Goal: Information Seeking & Learning: Learn about a topic

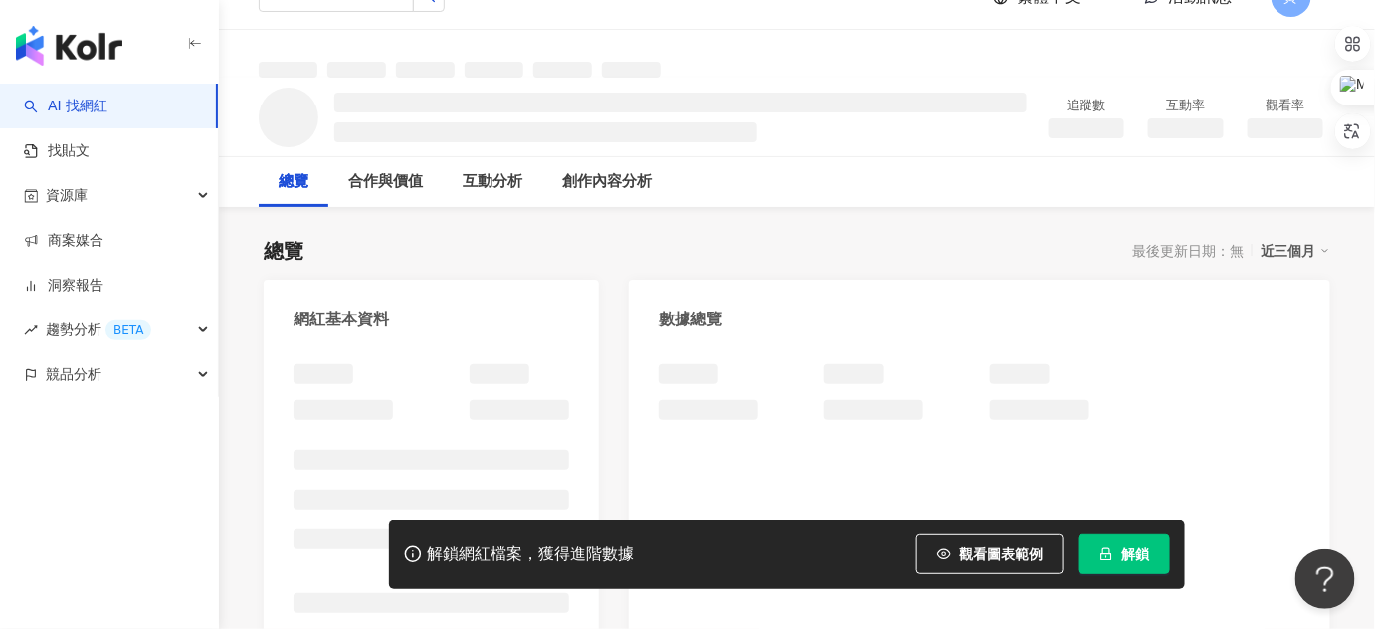
scroll to position [361, 0]
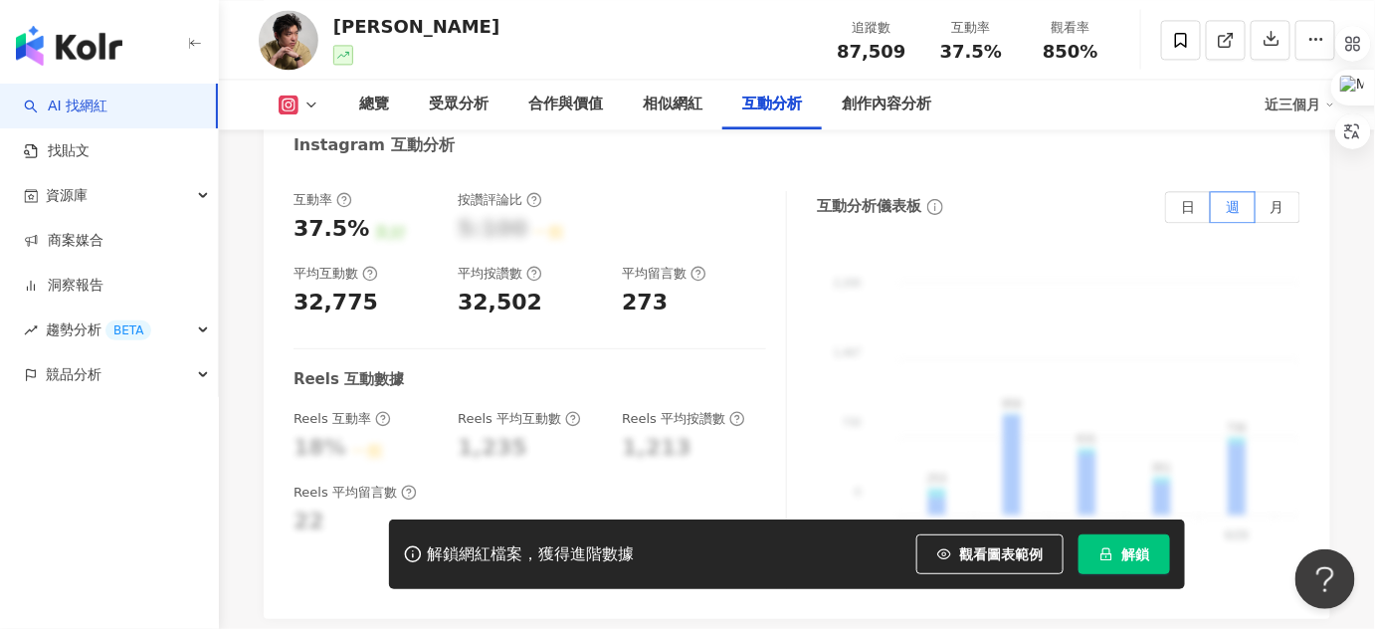
scroll to position [4047, 0]
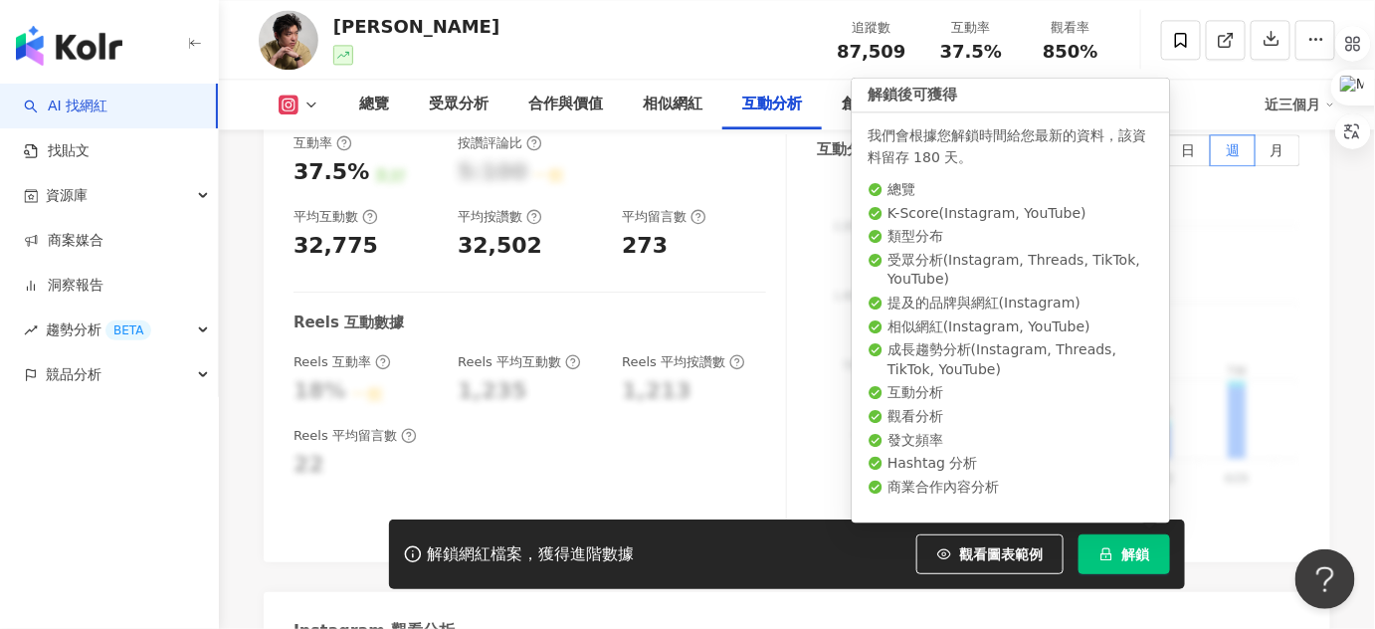
click at [793, 553] on icon "lock" at bounding box center [1106, 554] width 14 height 14
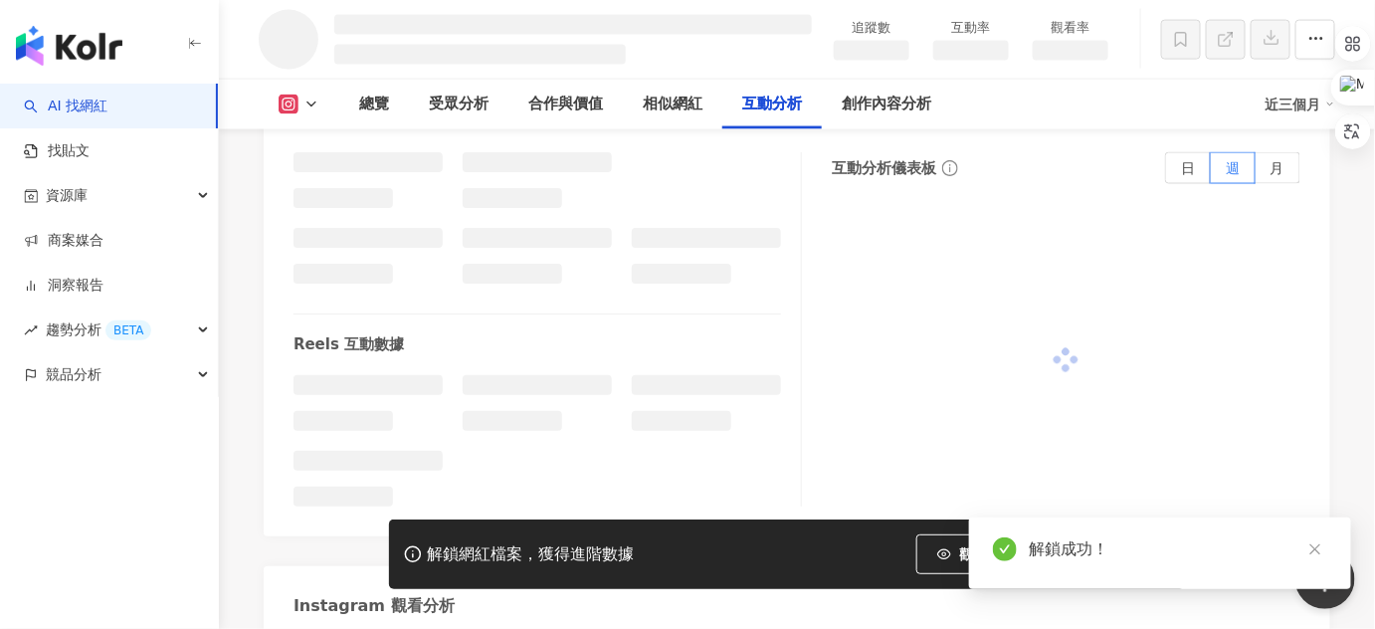
scroll to position [3610, 0]
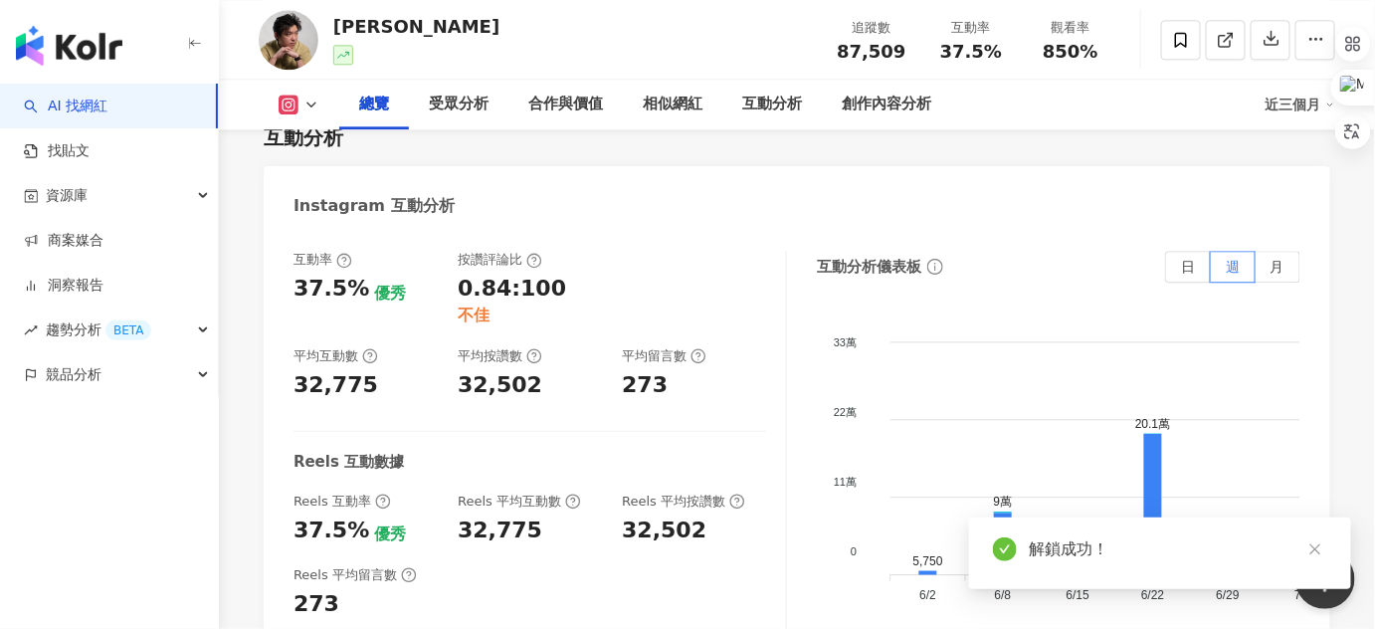
scroll to position [121, 0]
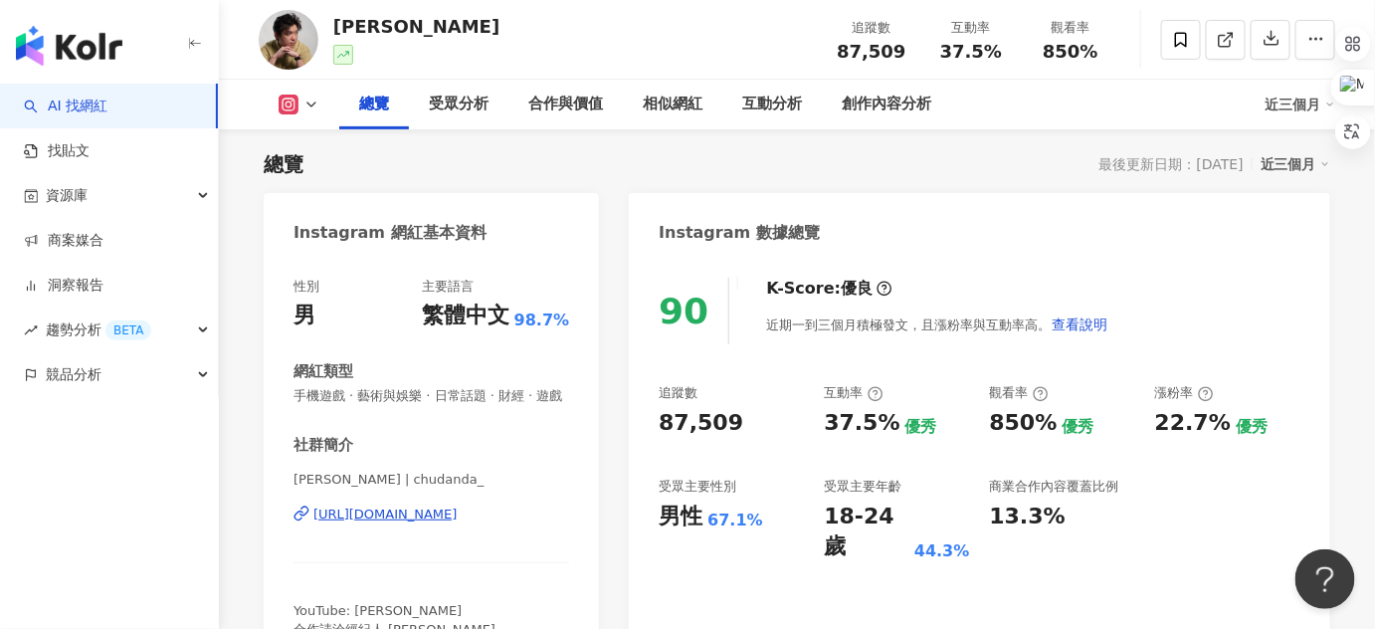
click at [793, 223] on div "Instagram 數據總覽" at bounding box center [979, 225] width 701 height 65
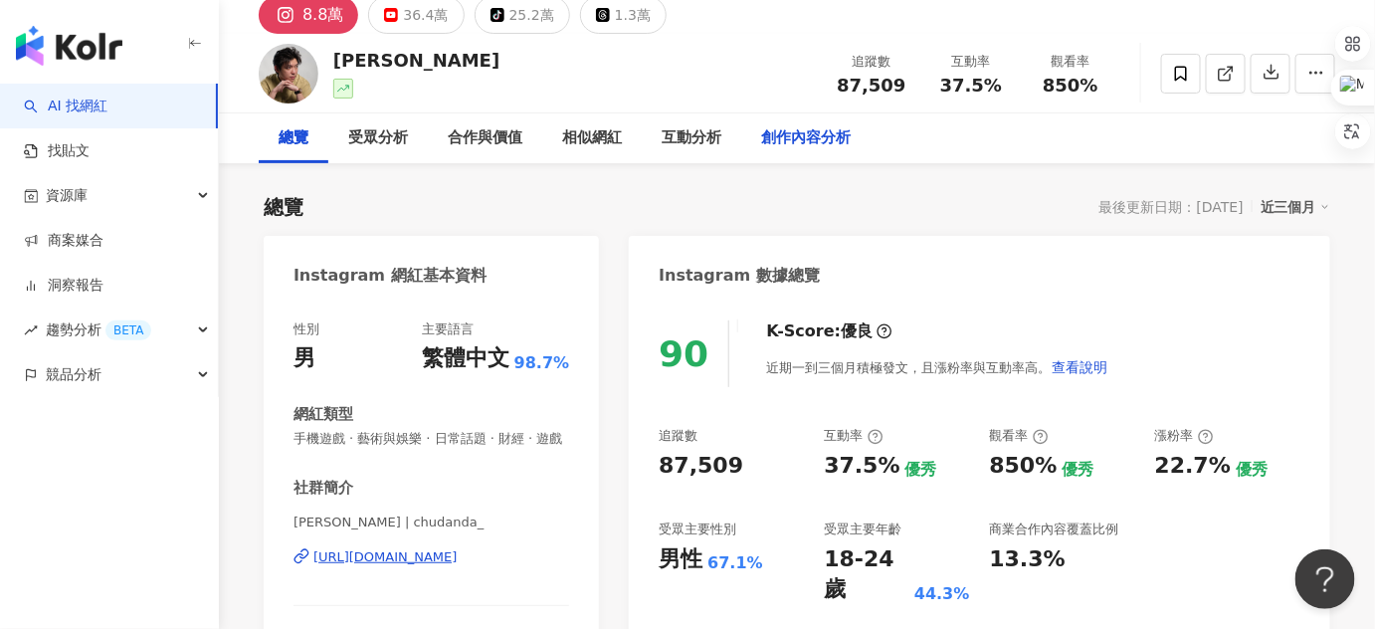
scroll to position [0, 0]
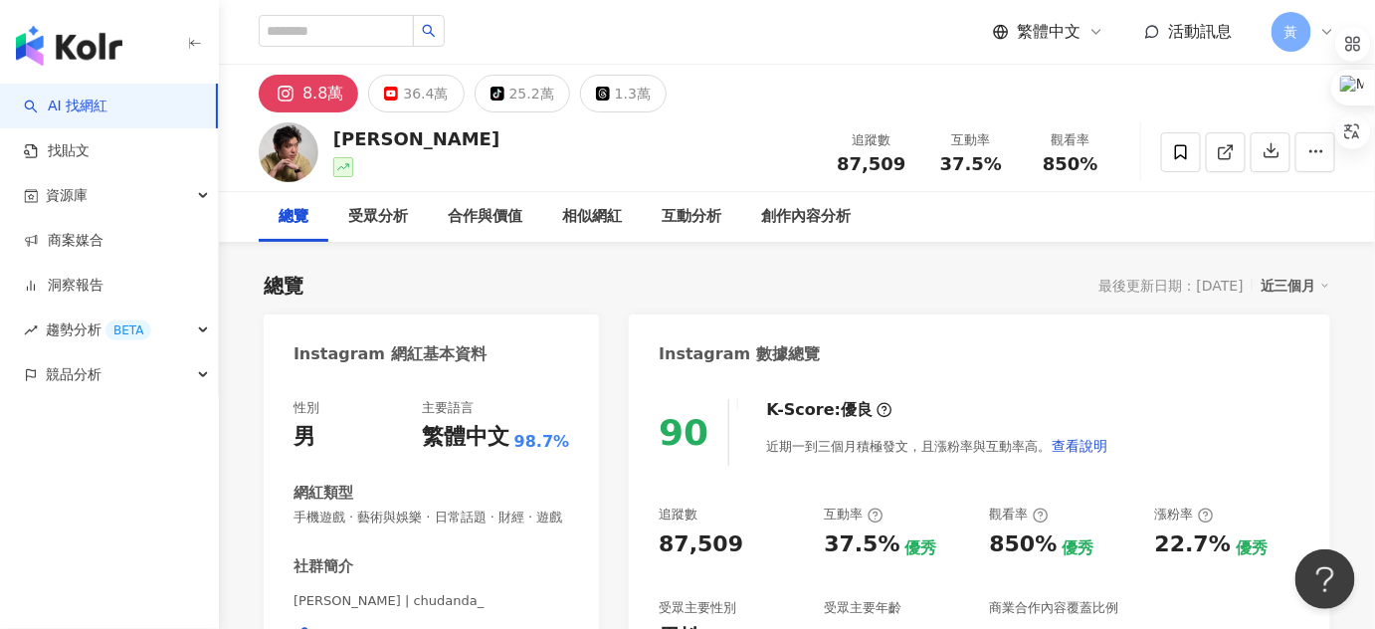
click at [744, 296] on div "總覽 最後更新日期：[DATE] 近三個月" at bounding box center [797, 286] width 1066 height 28
click at [607, 212] on div "相似網紅" at bounding box center [592, 217] width 60 height 24
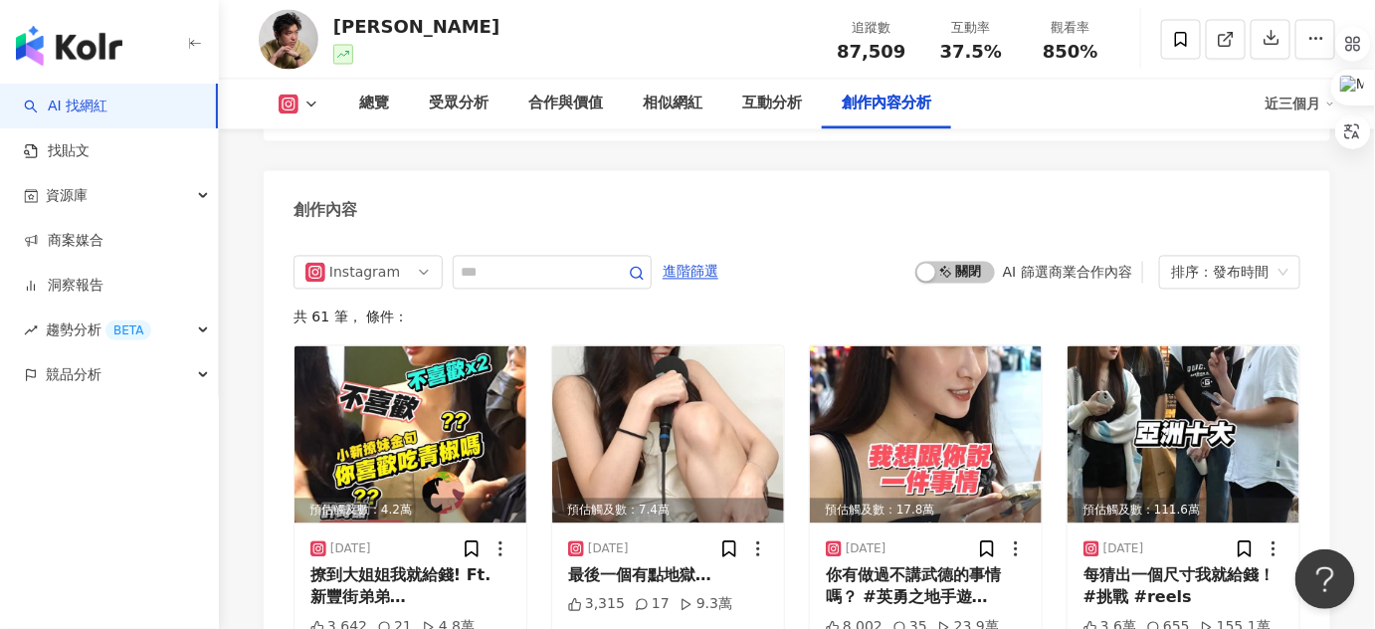
scroll to position [6316, 0]
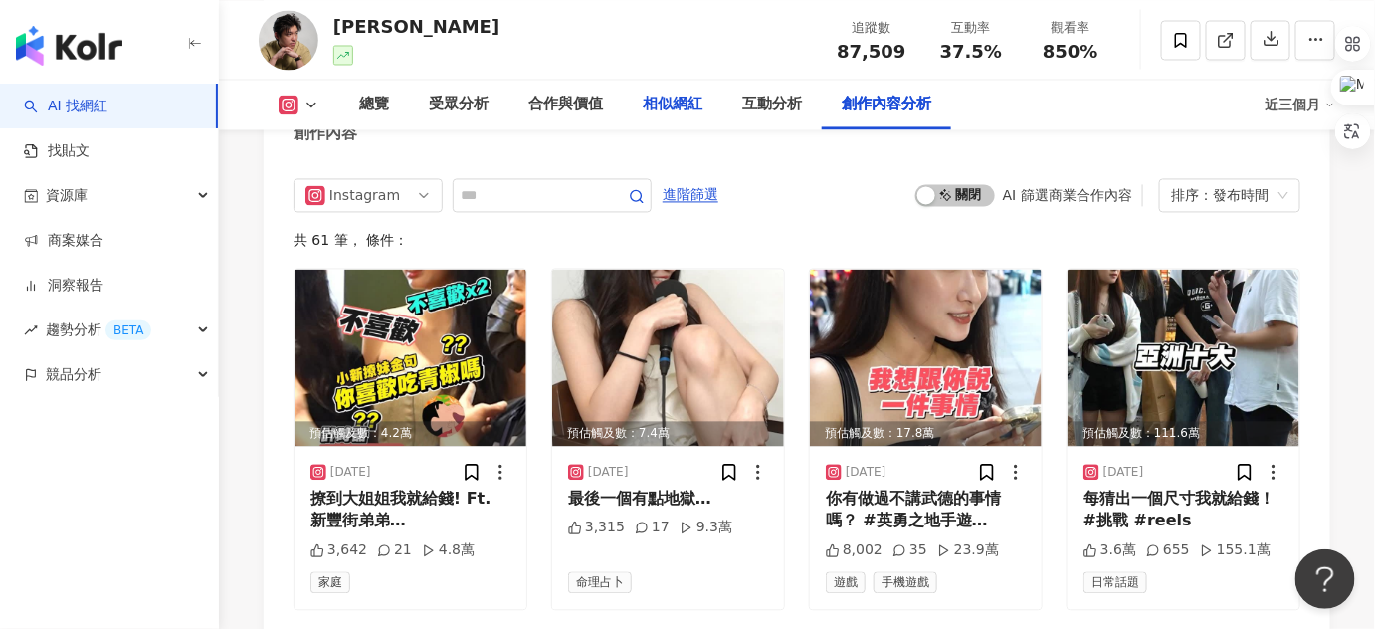
click at [674, 107] on div "相似網紅" at bounding box center [673, 105] width 60 height 24
